Goal: Information Seeking & Learning: Understand process/instructions

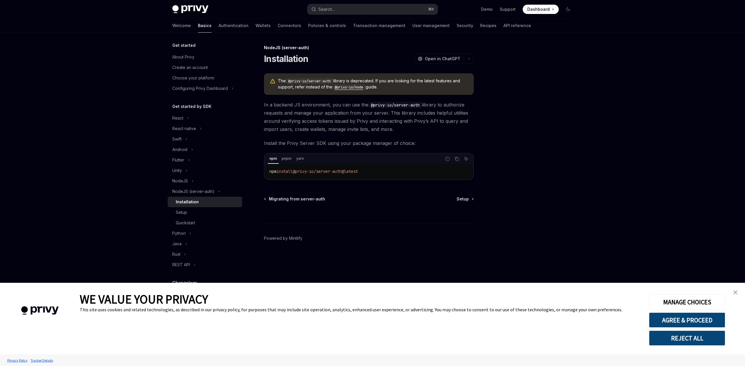
type textarea "*"
click at [691, 321] on button "AGREE & PROCEED" at bounding box center [687, 319] width 76 height 15
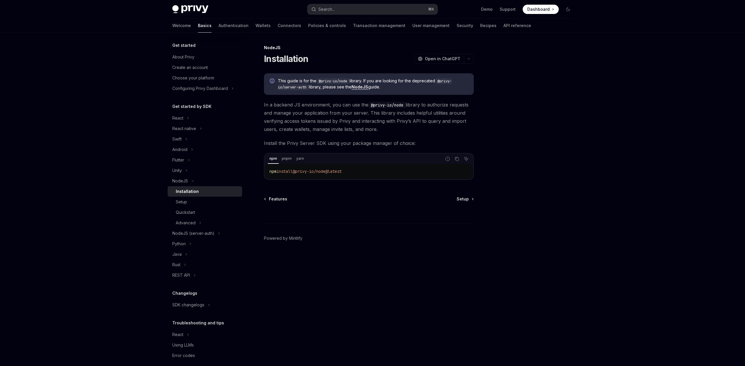
drag, startPoint x: 353, startPoint y: 171, endPoint x: 348, endPoint y: 171, distance: 4.4
click at [349, 171] on code "npm install @privy-io/node@latest" at bounding box center [368, 171] width 199 height 7
drag, startPoint x: 299, startPoint y: 172, endPoint x: 333, endPoint y: 173, distance: 34.1
click at [333, 173] on span "@privy-io/node@latest" at bounding box center [317, 171] width 49 height 5
copy span "@privy-io/node"
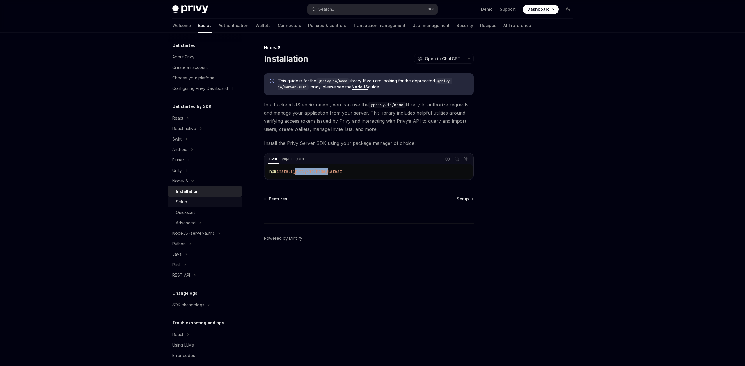
click at [218, 201] on div "Setup" at bounding box center [207, 201] width 63 height 7
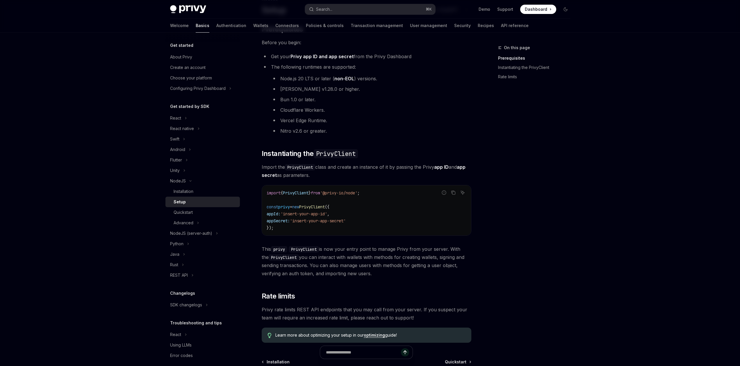
scroll to position [105, 0]
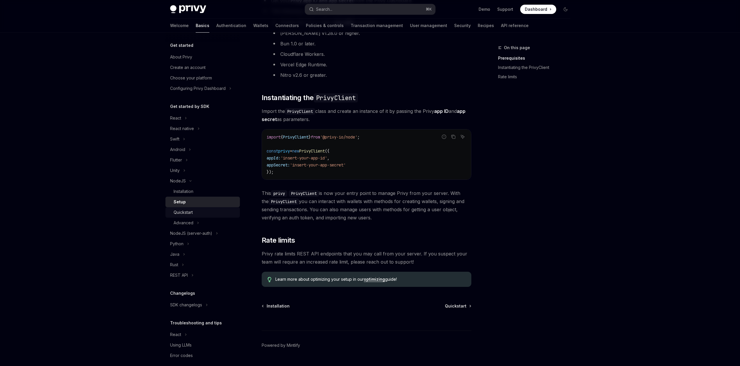
click at [207, 216] on div "Quickstart" at bounding box center [205, 212] width 63 height 7
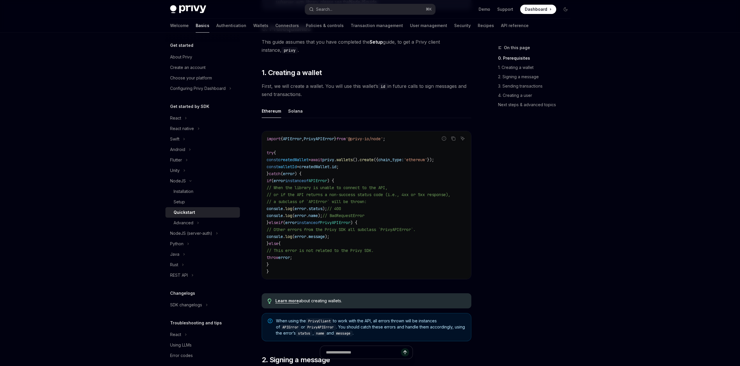
scroll to position [105, 0]
click at [208, 226] on button "Advanced" at bounding box center [203, 223] width 74 height 10
type textarea "*"
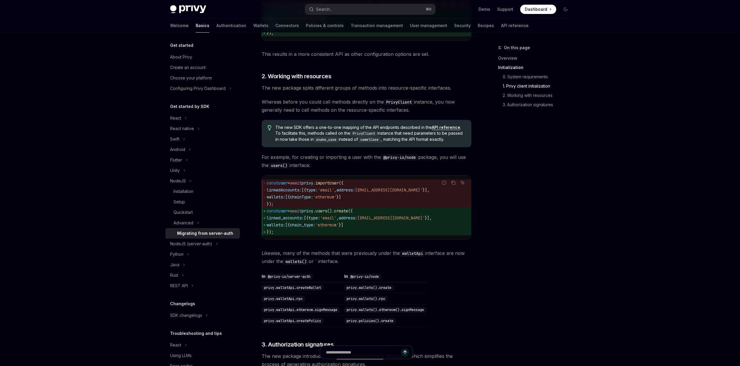
scroll to position [322, 0]
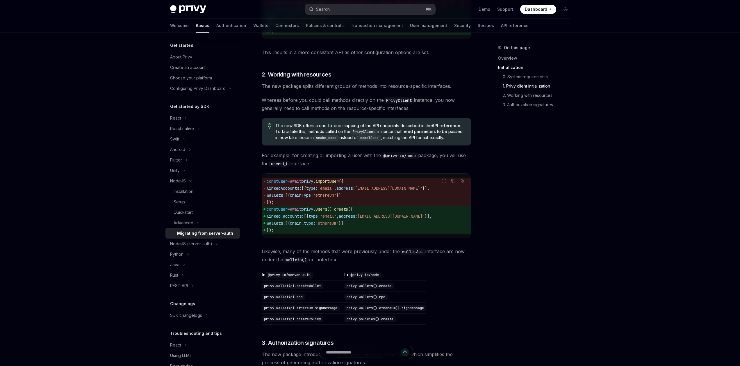
click at [337, 10] on button "Search... ⌘ K" at bounding box center [370, 9] width 130 height 10
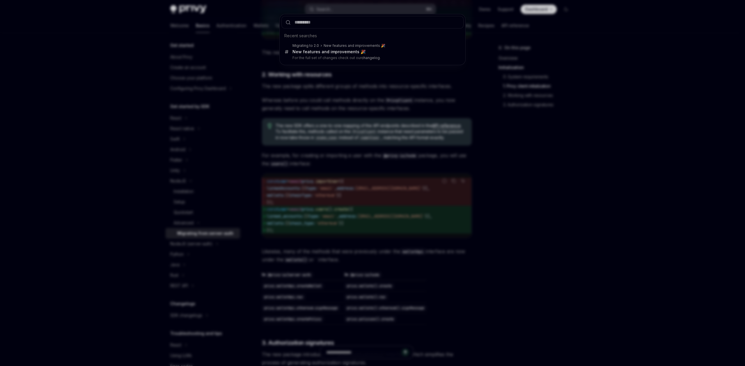
type input "**********"
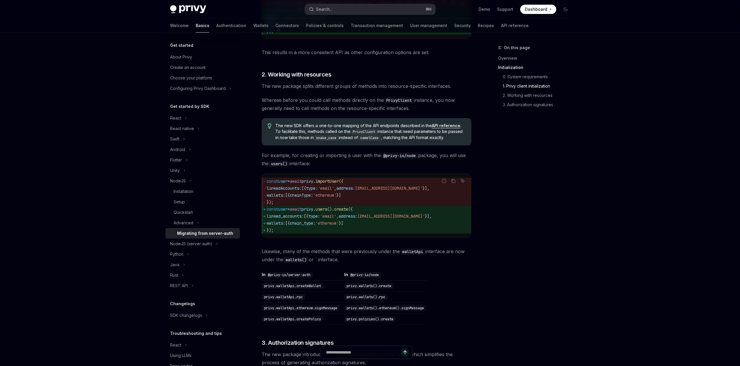
click at [337, 11] on button "Search... ⌘ K" at bounding box center [370, 9] width 130 height 10
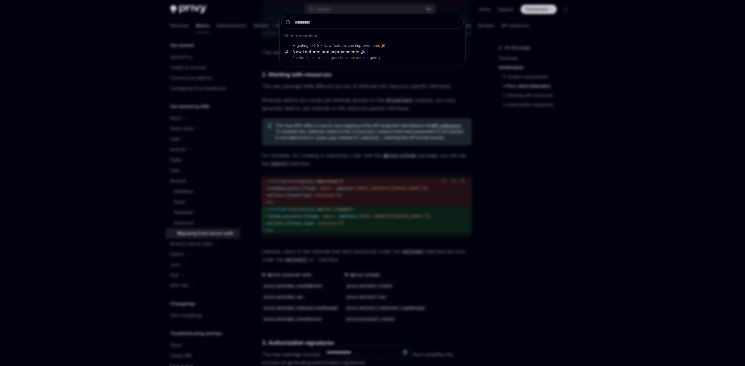
type input "**********"
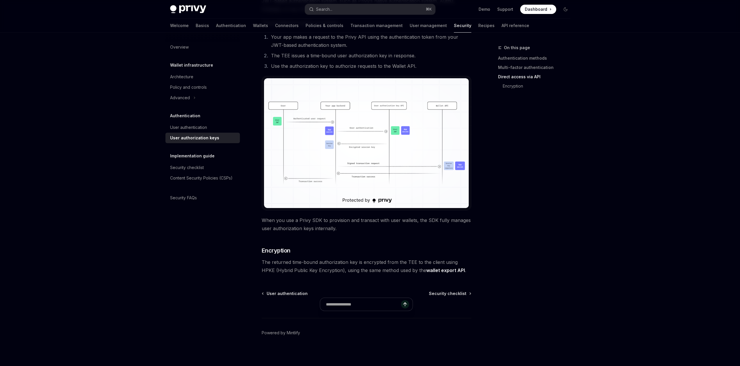
scroll to position [407, 0]
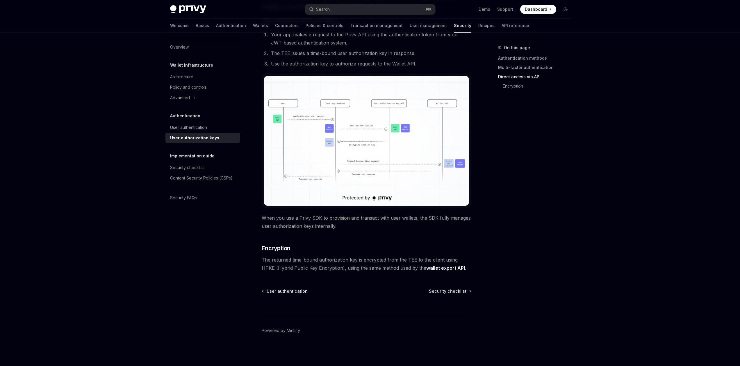
type textarea "*"
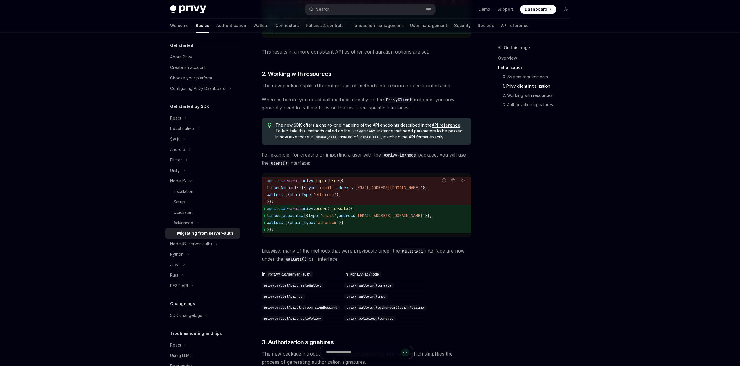
scroll to position [322, 0]
click at [335, 11] on button "Search... ⌘ K" at bounding box center [370, 9] width 130 height 10
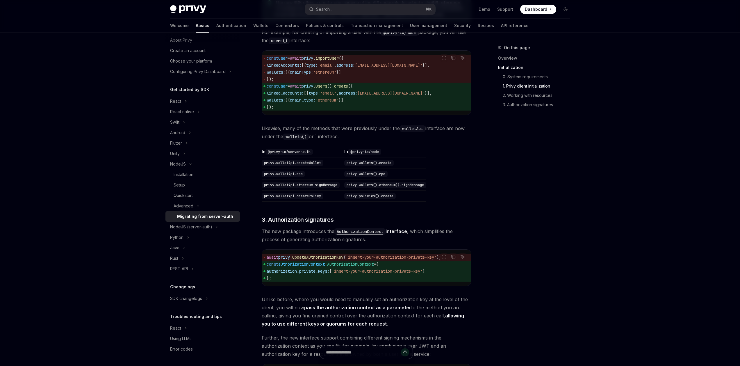
scroll to position [461, 0]
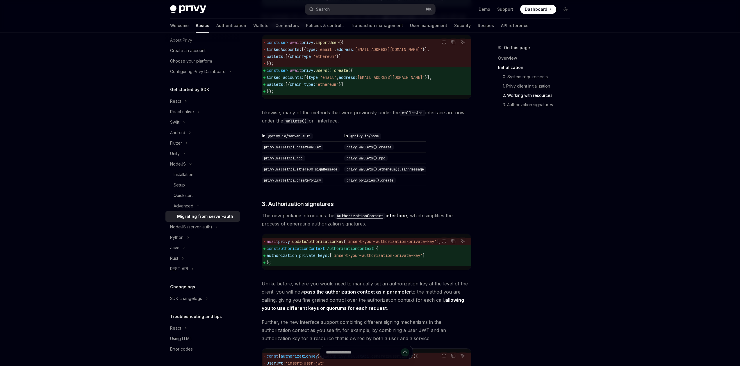
click at [288, 150] on code "privy.walletApi.createWallet" at bounding box center [293, 147] width 62 height 6
drag, startPoint x: 381, startPoint y: 155, endPoint x: 363, endPoint y: 156, distance: 18.6
click at [364, 150] on code "privy.wallets().create" at bounding box center [368, 147] width 49 height 6
drag, startPoint x: 361, startPoint y: 156, endPoint x: 379, endPoint y: 155, distance: 18.6
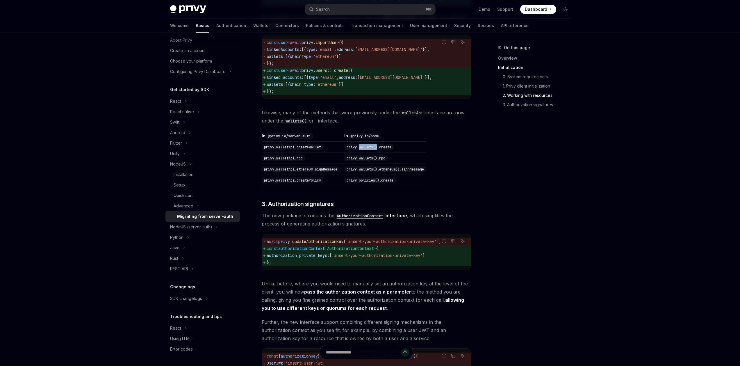
click at [379, 150] on code "privy.wallets().create" at bounding box center [368, 147] width 49 height 6
copy code "wallets()"
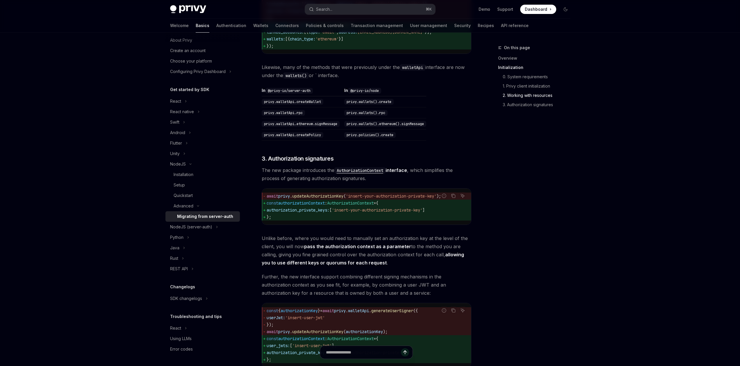
scroll to position [536, 0]
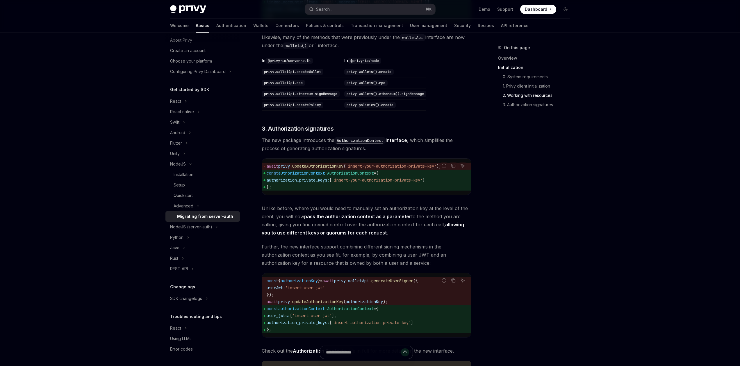
click at [316, 176] on span "authorizationContext" at bounding box center [301, 172] width 47 height 5
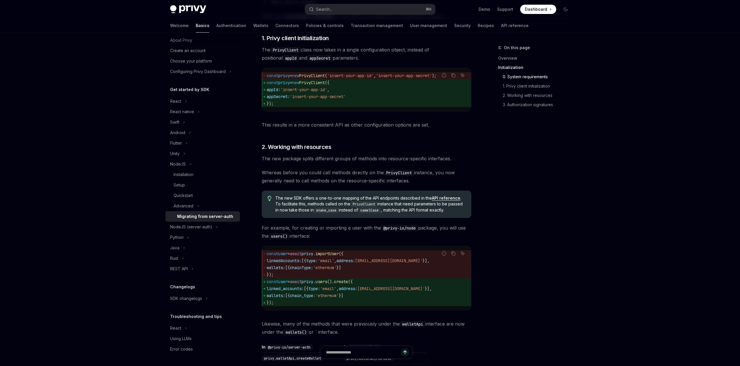
scroll to position [307, 0]
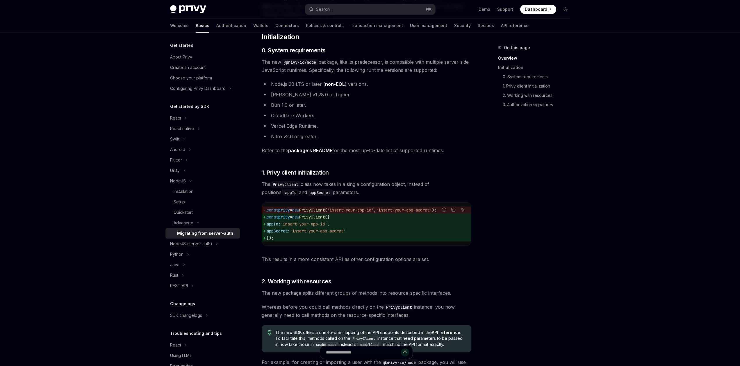
scroll to position [184, 0]
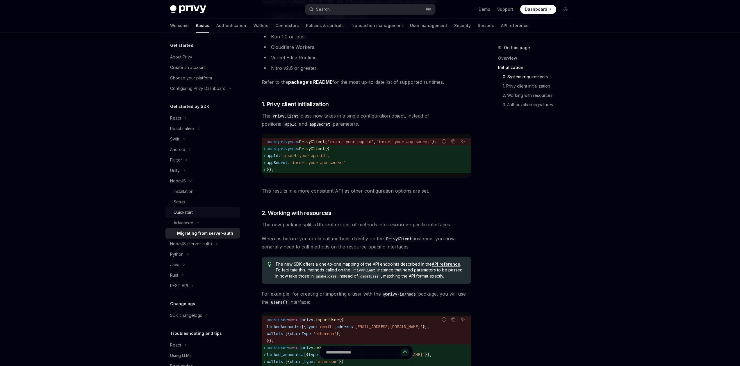
click at [207, 208] on link "Quickstart" at bounding box center [203, 212] width 74 height 10
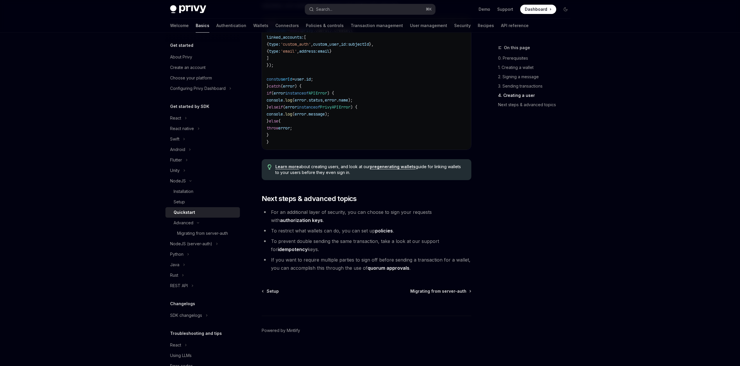
scroll to position [1092, 0]
click at [212, 193] on div "Installation" at bounding box center [205, 191] width 63 height 7
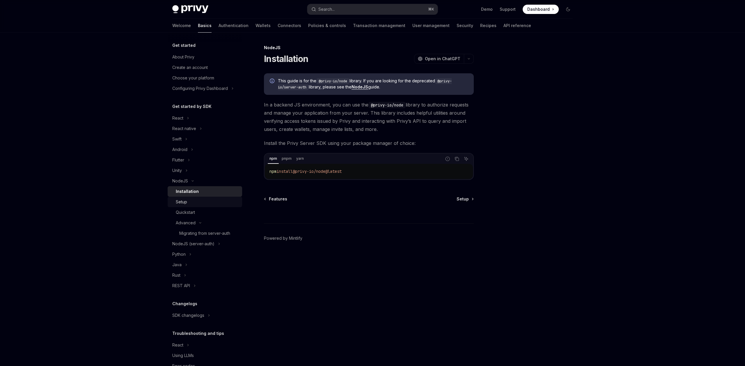
click at [208, 202] on div "Setup" at bounding box center [207, 201] width 63 height 7
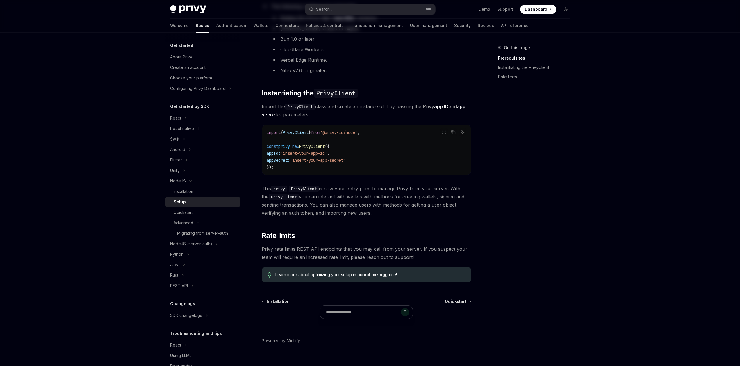
scroll to position [120, 0]
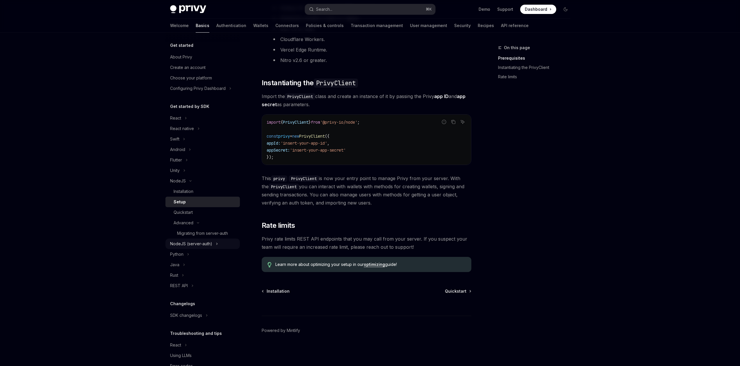
click at [209, 245] on div "NodeJS (server-auth)" at bounding box center [191, 243] width 42 height 7
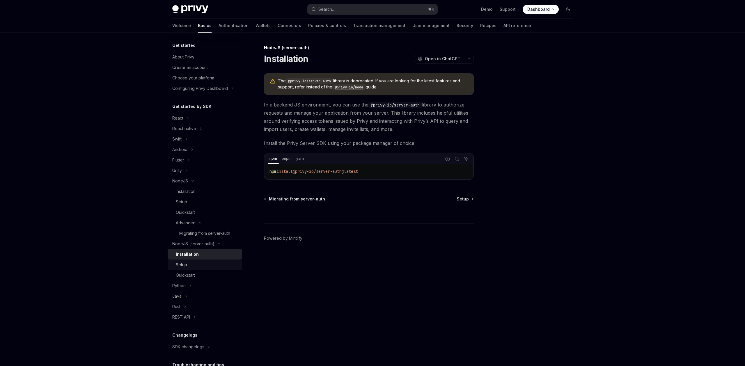
click at [203, 266] on div "Setup" at bounding box center [207, 264] width 63 height 7
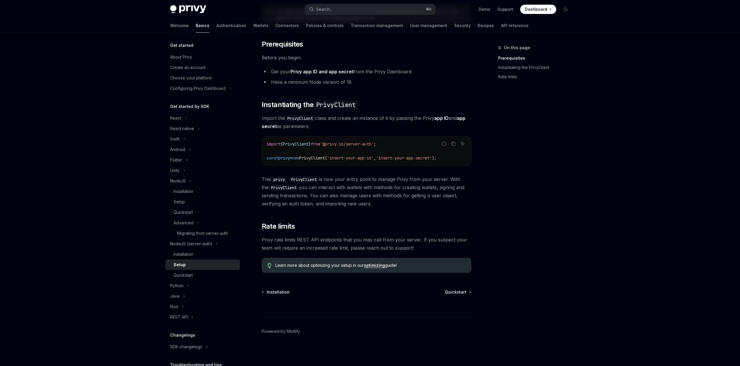
scroll to position [70, 0]
click at [198, 317] on button "REST API" at bounding box center [203, 317] width 74 height 10
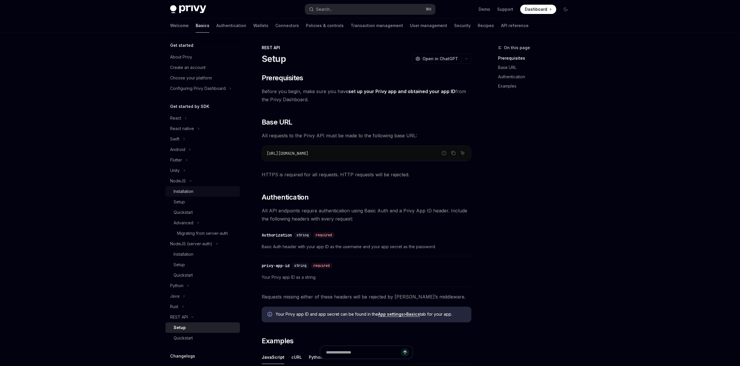
click at [196, 192] on div "Installation" at bounding box center [205, 191] width 63 height 7
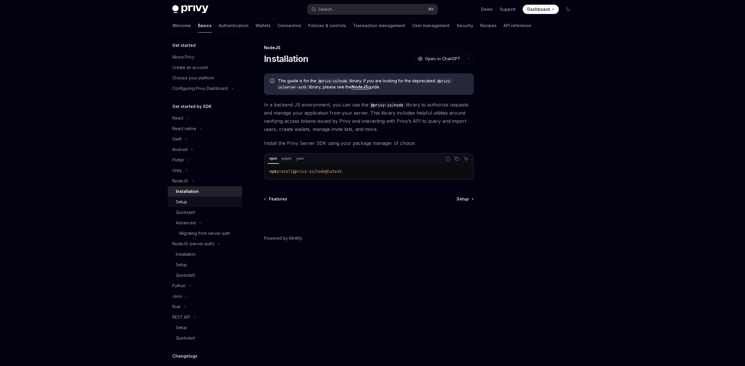
click at [209, 202] on div "Setup" at bounding box center [207, 201] width 63 height 7
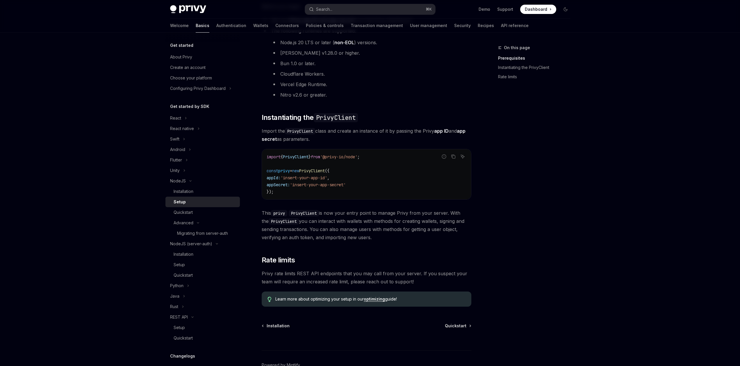
scroll to position [120, 0]
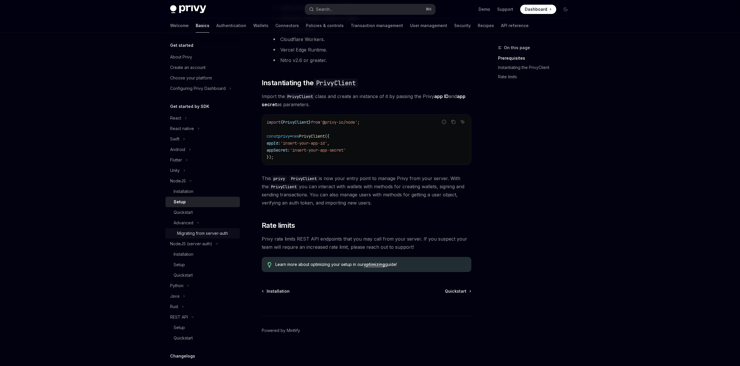
click at [213, 233] on div "Migrating from server-auth" at bounding box center [202, 233] width 51 height 7
type textarea "*"
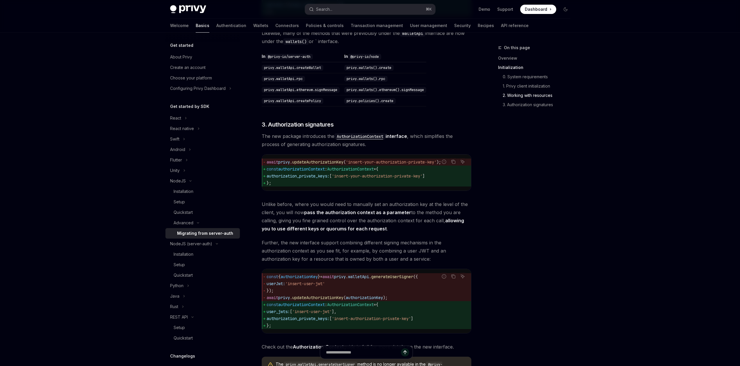
scroll to position [555, 0]
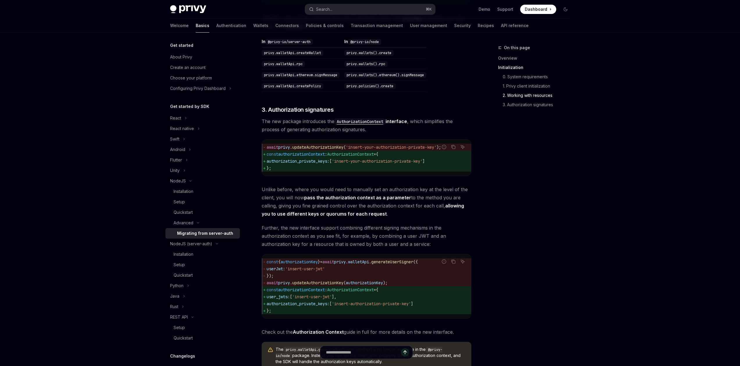
drag, startPoint x: 274, startPoint y: 175, endPoint x: 266, endPoint y: 163, distance: 14.6
click at [267, 163] on code "await privy . updateAuthorizationKey ( 'insert-your-authorization-private-key' …" at bounding box center [367, 158] width 200 height 28
copy code "const authorizationContext : AuthorizationContext = { authorization_private_key…"
